Goal: Task Accomplishment & Management: Manage account settings

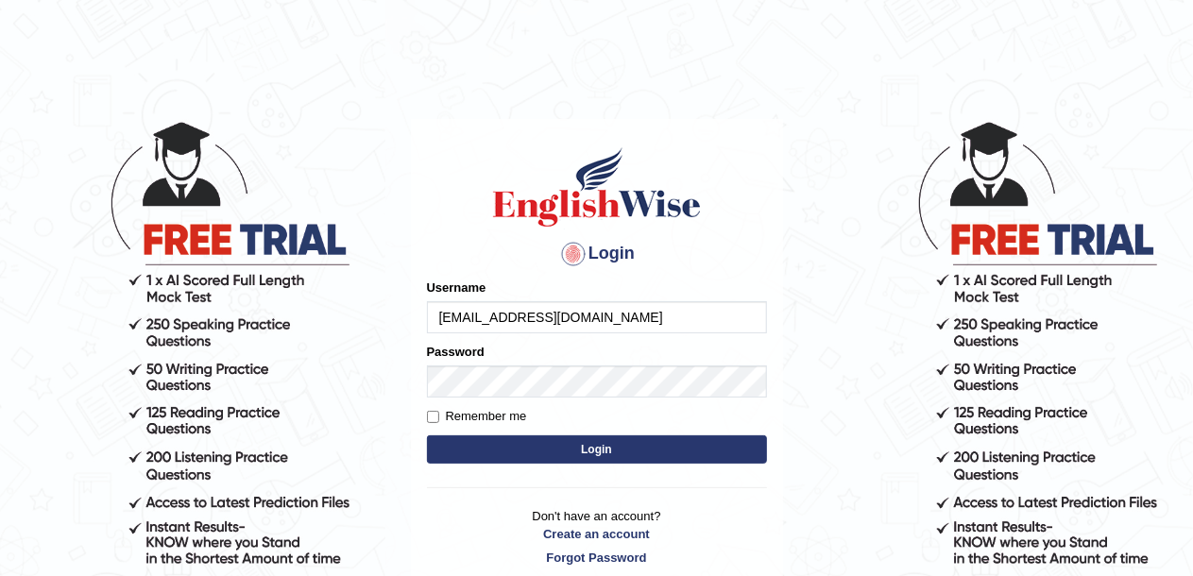
type input "[EMAIL_ADDRESS][DOMAIN_NAME]"
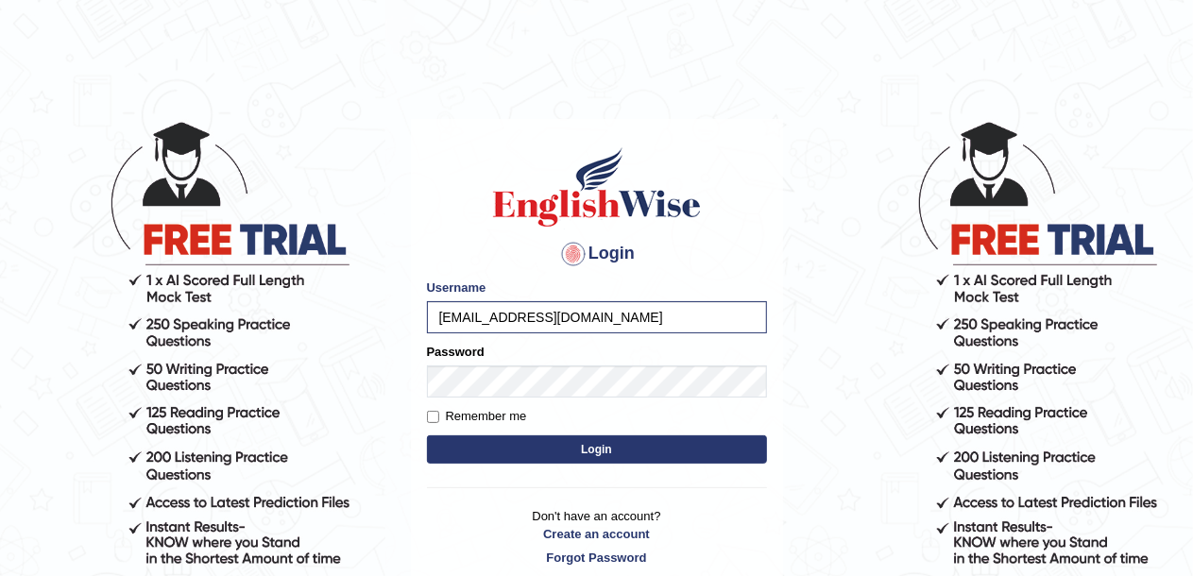
click at [574, 457] on button "Login" at bounding box center [597, 449] width 340 height 28
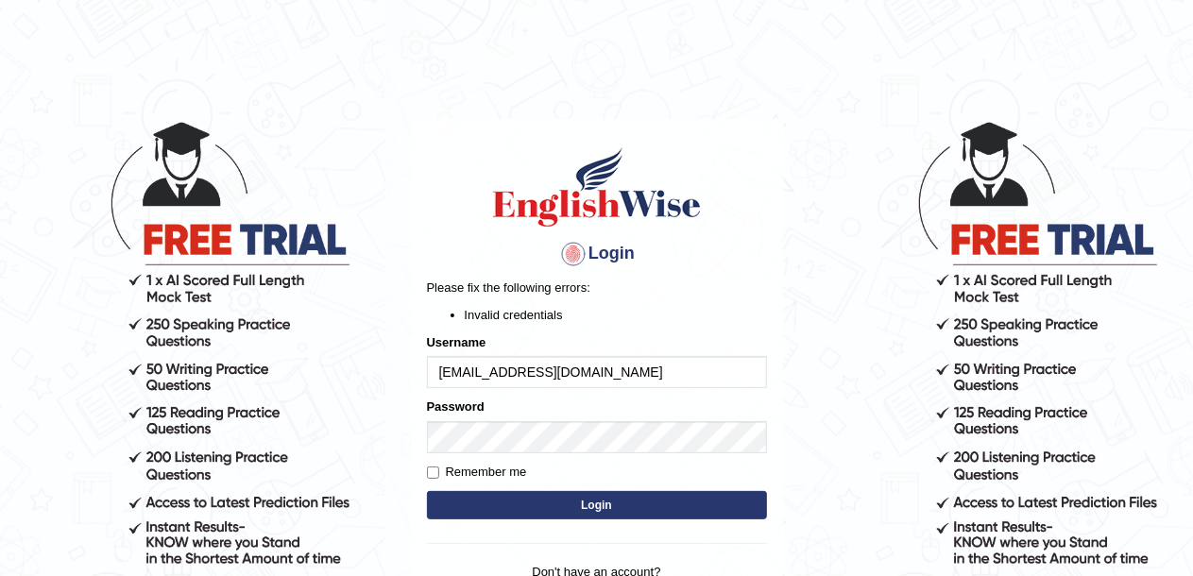
drag, startPoint x: 612, startPoint y: 369, endPoint x: 418, endPoint y: 374, distance: 193.7
click at [418, 374] on div "Login Please fix the following errors: Invalid credentials Username rizwinrichu…" at bounding box center [597, 383] width 372 height 528
